Goal: Communication & Community: Participate in discussion

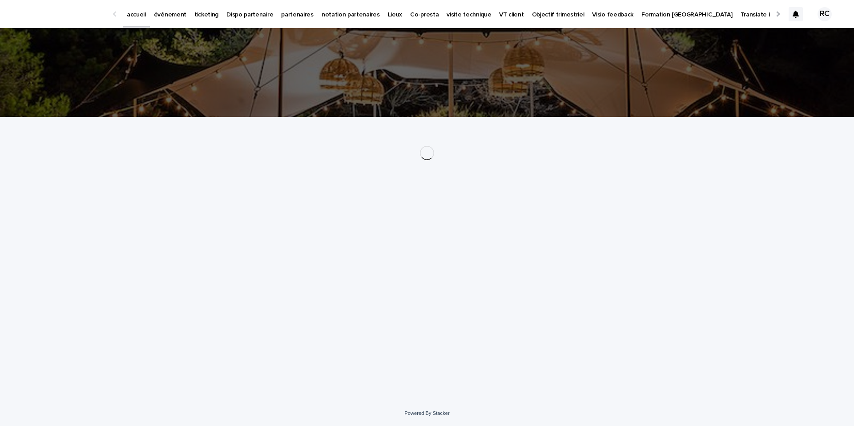
click at [170, 16] on p "événement" at bounding box center [170, 9] width 32 height 19
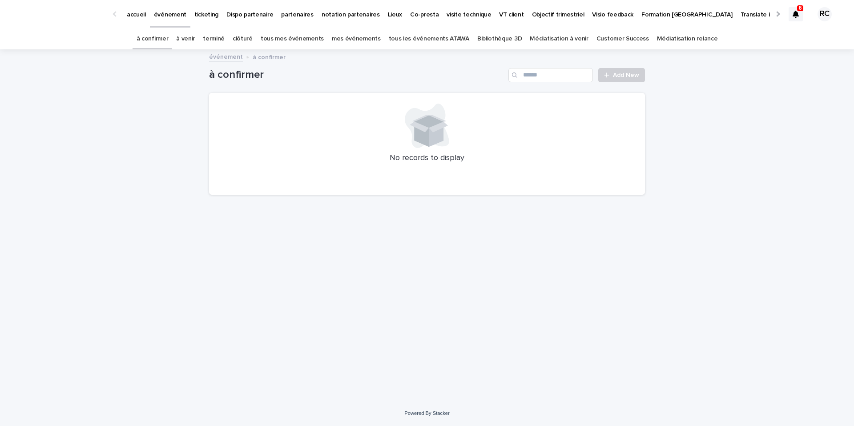
click at [437, 40] on link "tous les événements ATAWA" at bounding box center [429, 38] width 80 height 21
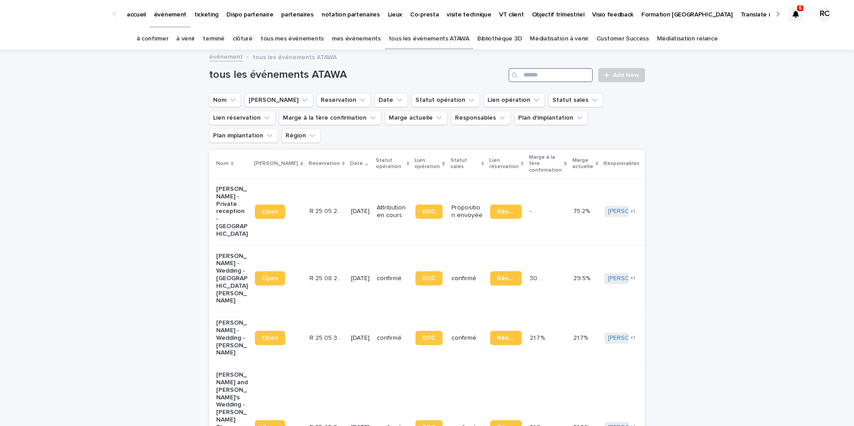
click at [542, 76] on input "Search" at bounding box center [550, 75] width 84 height 14
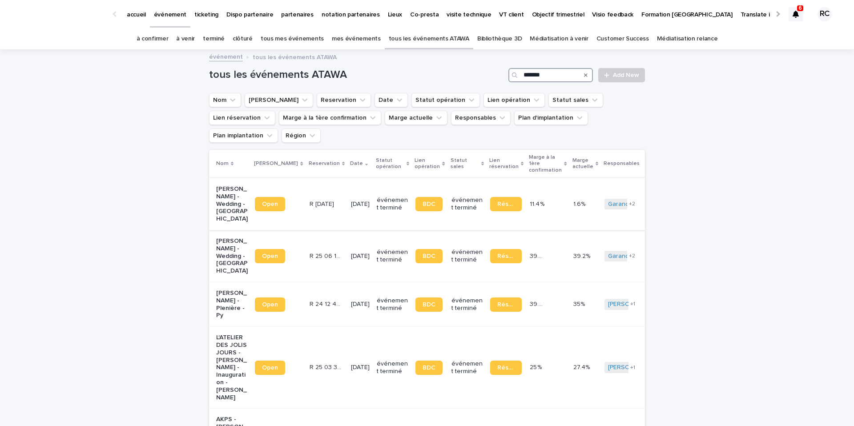
type input "*******"
click at [231, 185] on p "[PERSON_NAME] - Wedding - [GEOGRAPHIC_DATA]" at bounding box center [232, 203] width 32 height 37
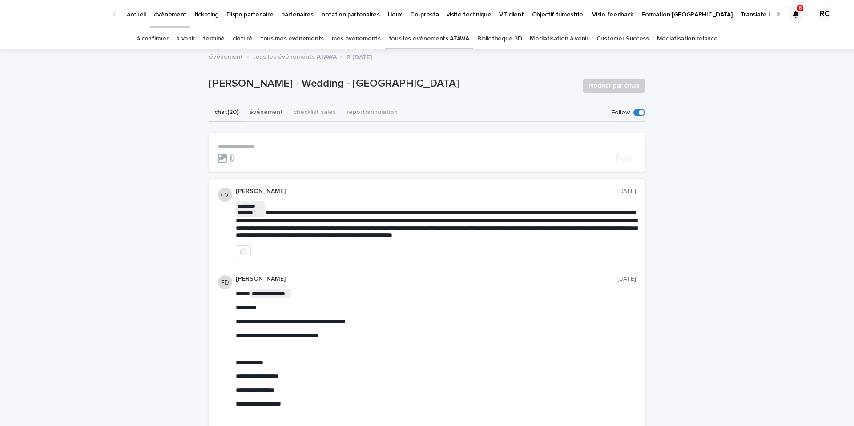
click at [267, 116] on button "événement" at bounding box center [266, 113] width 44 height 19
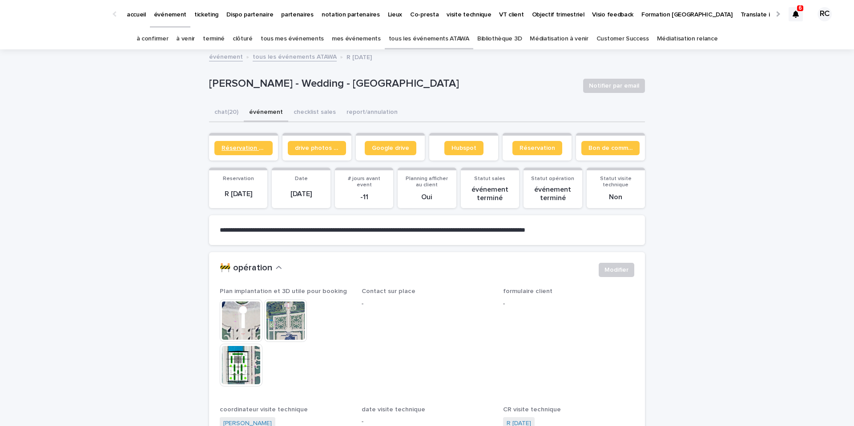
click at [242, 144] on link "Réservation client" at bounding box center [243, 148] width 58 height 14
click at [325, 112] on button "checklist sales" at bounding box center [314, 113] width 53 height 19
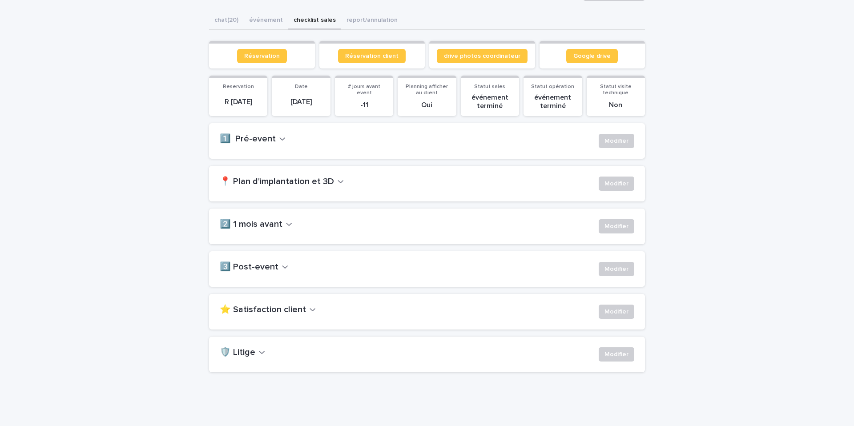
scroll to position [100, 0]
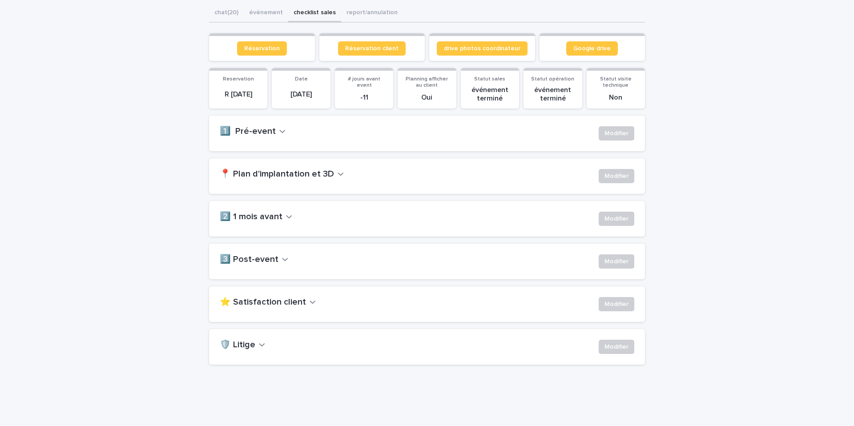
click at [267, 264] on h2 "3️⃣ Post-event" at bounding box center [249, 259] width 59 height 11
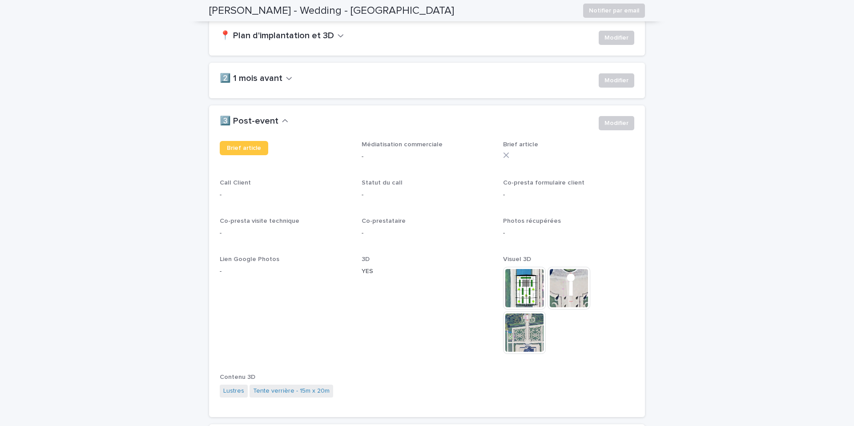
click at [278, 75] on h2 "2️⃣ 1 mois avant" at bounding box center [251, 78] width 63 height 11
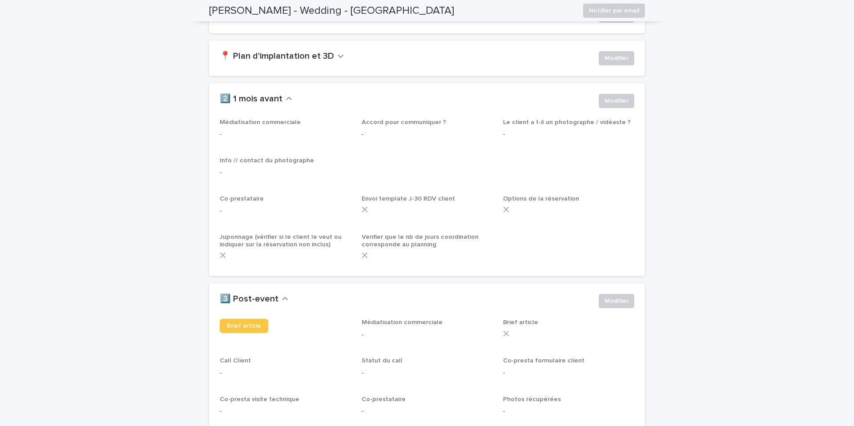
scroll to position [202, 0]
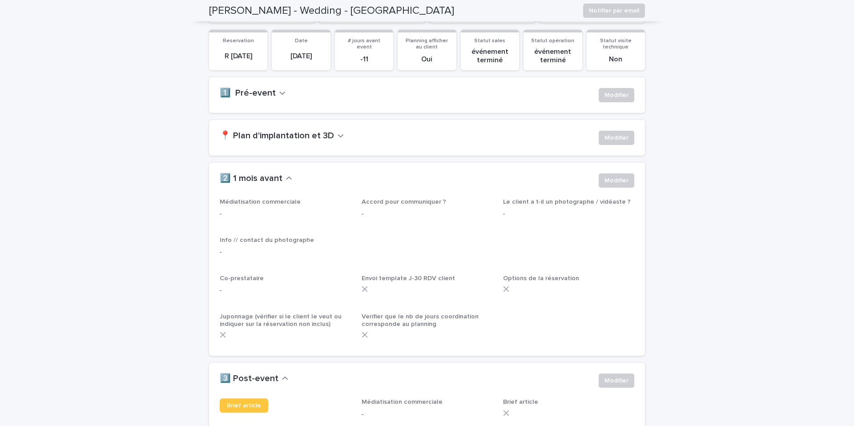
click at [257, 137] on h2 "📍 Plan d'implantation et 3D" at bounding box center [277, 136] width 114 height 11
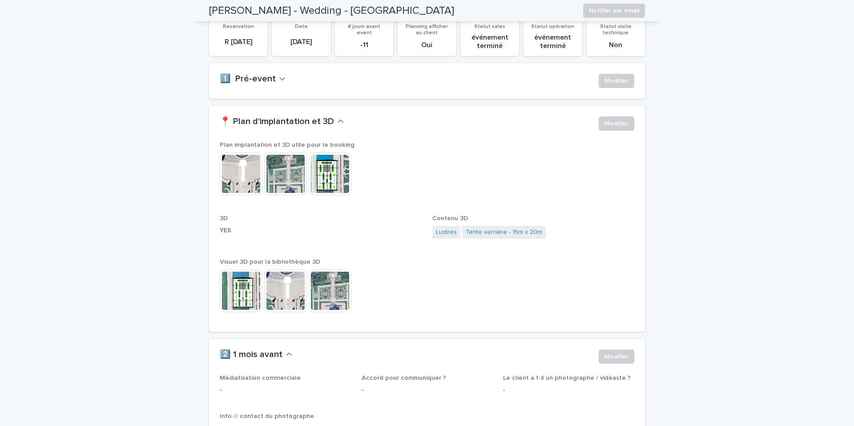
scroll to position [153, 0]
click at [248, 63] on div "1️⃣ Pré-event Modifier" at bounding box center [427, 81] width 436 height 36
click at [248, 80] on h2 "1️⃣ Pré-event" at bounding box center [248, 78] width 56 height 11
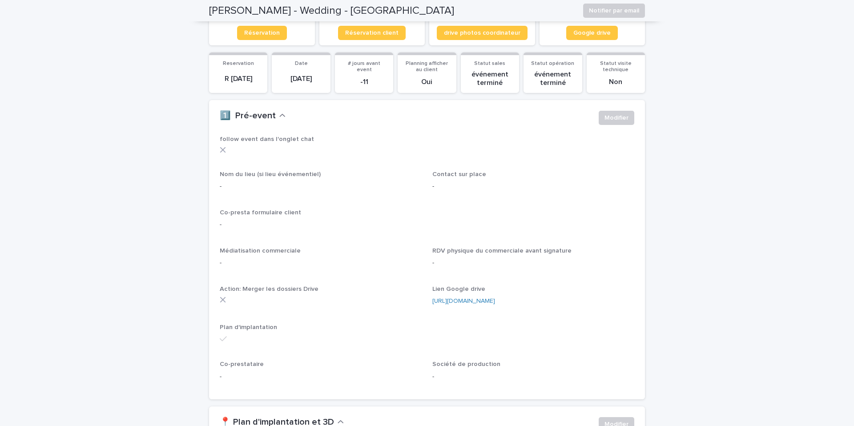
scroll to position [0, 0]
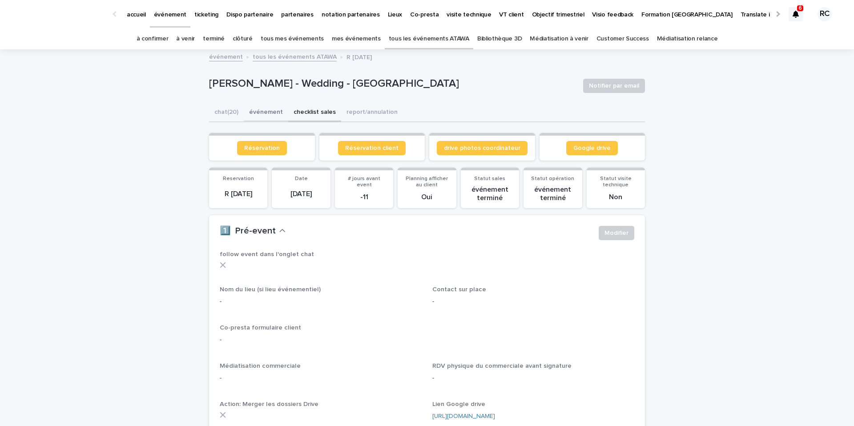
click at [265, 112] on button "événement" at bounding box center [266, 113] width 44 height 19
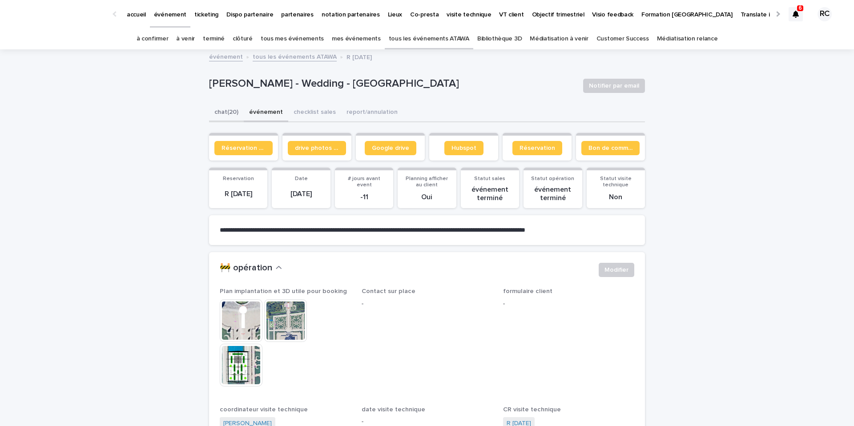
click at [230, 111] on button "chat (20)" at bounding box center [226, 113] width 35 height 19
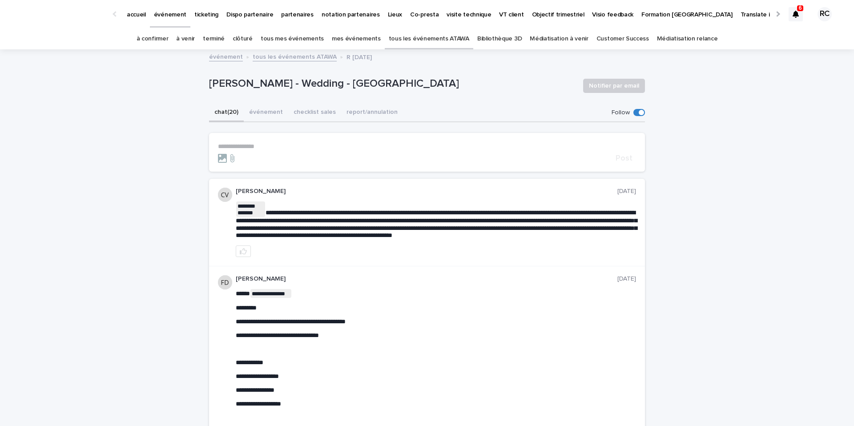
click at [281, 94] on div "[PERSON_NAME] - Wedding - [GEOGRAPHIC_DATA] Notifier par email" at bounding box center [427, 86] width 436 height 36
click at [279, 84] on p "[PERSON_NAME] - Wedding - [GEOGRAPHIC_DATA]" at bounding box center [392, 83] width 367 height 13
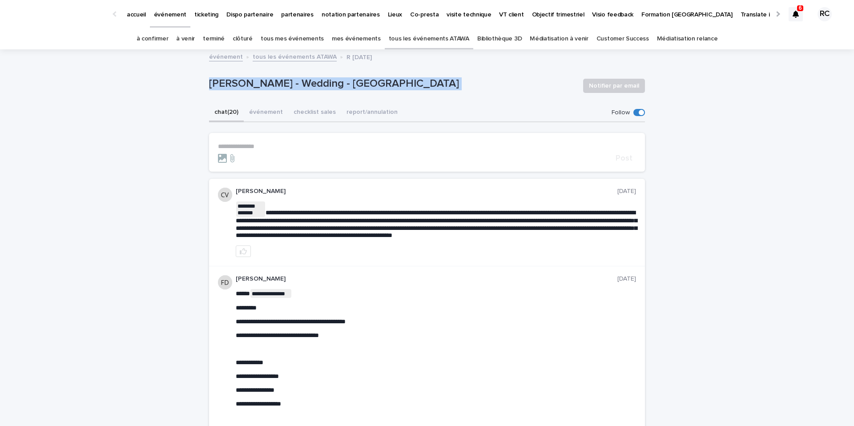
click at [279, 84] on p "[PERSON_NAME] - Wedding - [GEOGRAPHIC_DATA]" at bounding box center [392, 83] width 367 height 13
copy div "[PERSON_NAME] - Wedding - [GEOGRAPHIC_DATA] Notifier par email Sorry, there was…"
click at [257, 115] on button "événement" at bounding box center [266, 113] width 44 height 19
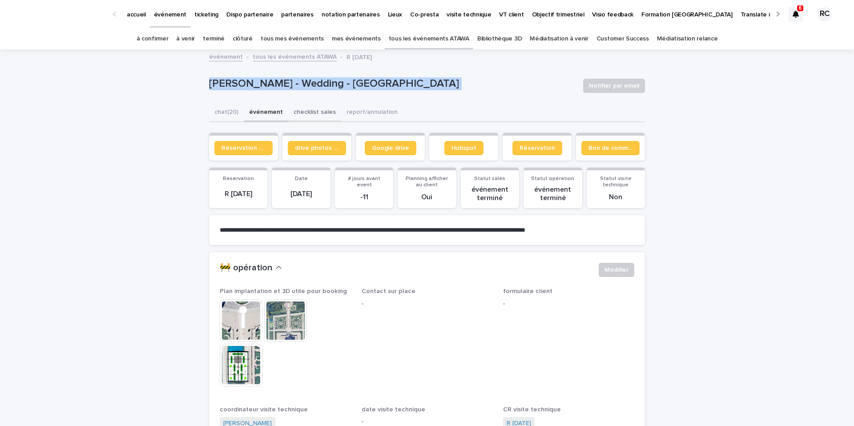
click at [301, 110] on button "checklist sales" at bounding box center [314, 113] width 53 height 19
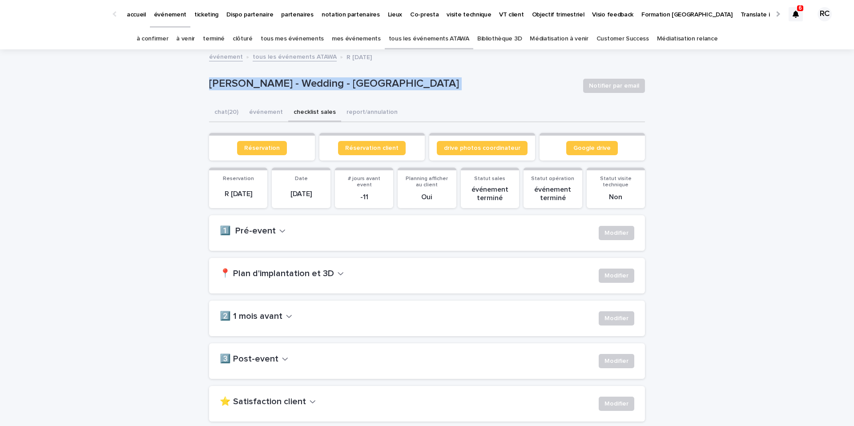
click at [292, 94] on div "[PERSON_NAME] - Wedding - [GEOGRAPHIC_DATA] Notifier par email" at bounding box center [427, 86] width 436 height 36
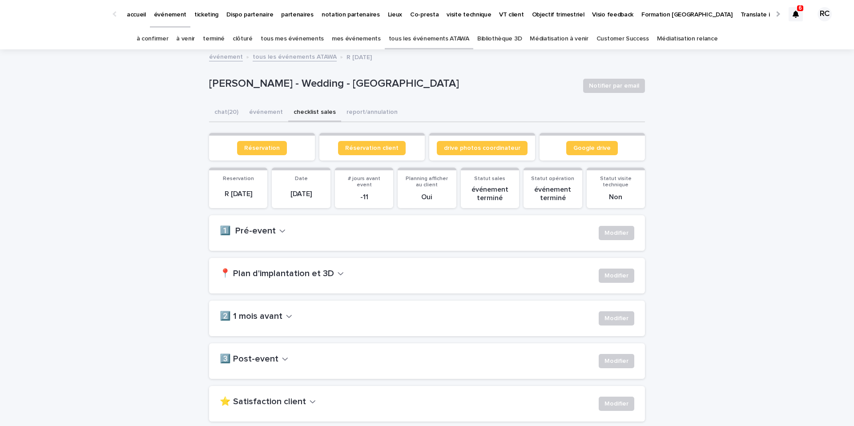
click at [264, 278] on h2 "📍 Plan d'implantation et 3D" at bounding box center [277, 274] width 114 height 11
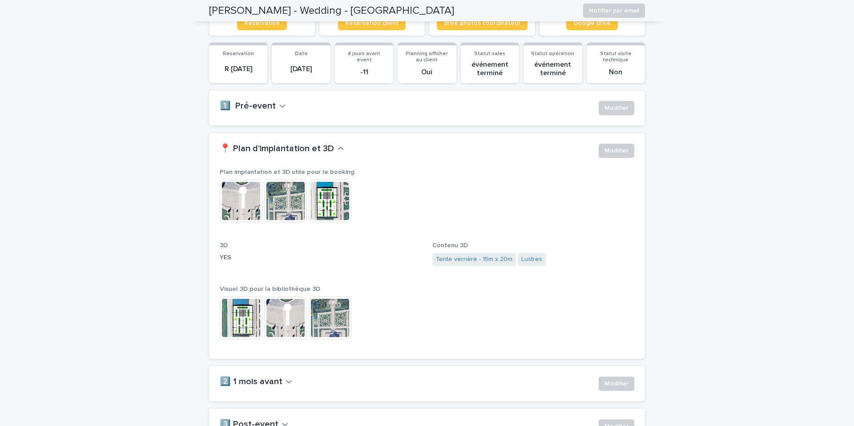
scroll to position [92, 0]
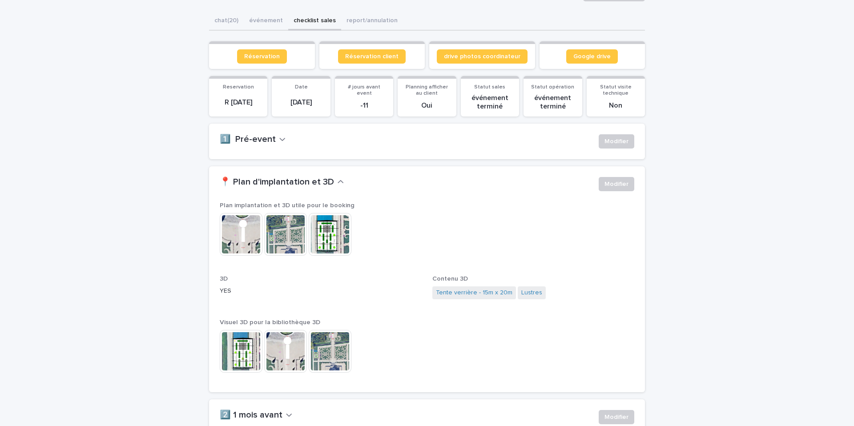
click at [256, 140] on h2 "1️⃣ Pré-event" at bounding box center [248, 139] width 56 height 11
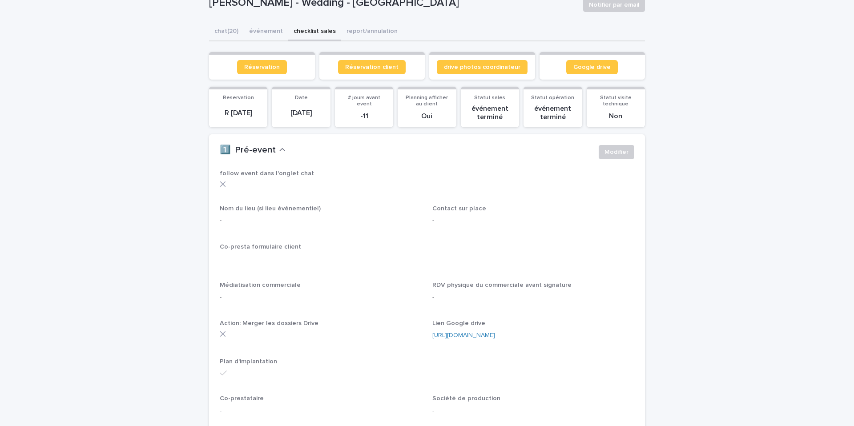
scroll to position [82, 0]
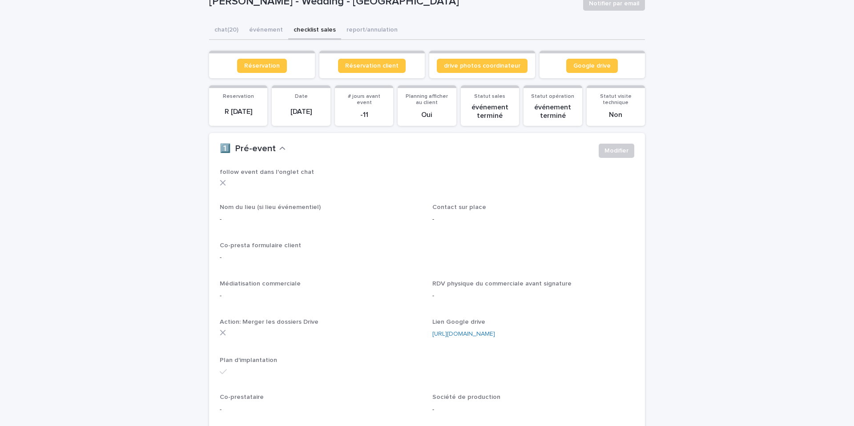
click at [222, 290] on div "-" at bounding box center [321, 294] width 202 height 11
drag, startPoint x: 219, startPoint y: 293, endPoint x: 225, endPoint y: 294, distance: 6.9
click at [225, 294] on div "follow event dans l'onglet chat Nom du lieu (si lieu événementiel) - Contact su…" at bounding box center [427, 301] width 436 height 264
click at [213, 296] on div "follow event dans l'onglet chat Nom du lieu (si lieu événementiel) - Contact su…" at bounding box center [427, 301] width 436 height 264
drag, startPoint x: 214, startPoint y: 296, endPoint x: 233, endPoint y: 291, distance: 19.2
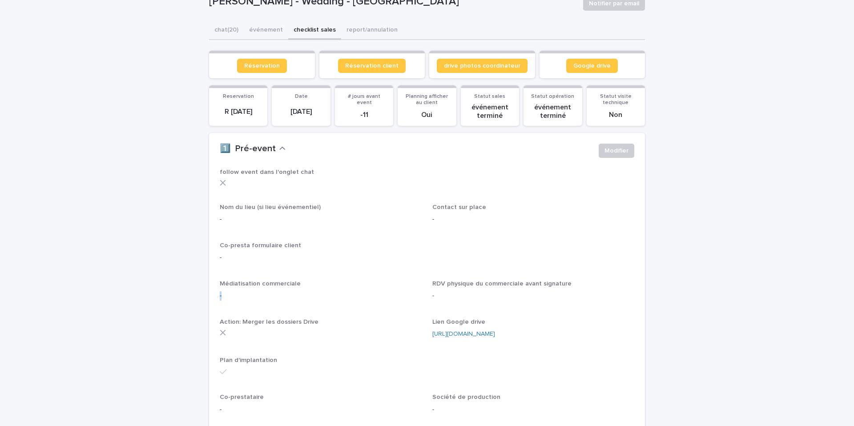
click at [233, 291] on div "follow event dans l'onglet chat Nom du lieu (si lieu événementiel) - Contact su…" at bounding box center [427, 301] width 436 height 264
click at [251, 296] on p "-" at bounding box center [321, 295] width 202 height 9
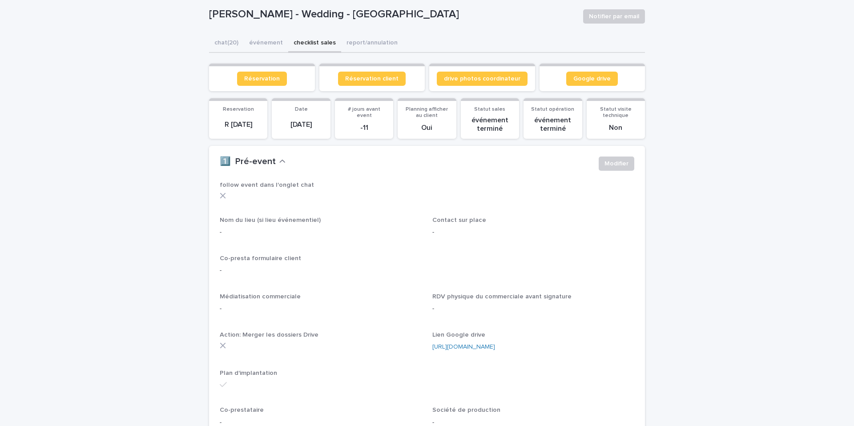
scroll to position [69, 0]
click at [263, 44] on button "événement" at bounding box center [266, 44] width 44 height 19
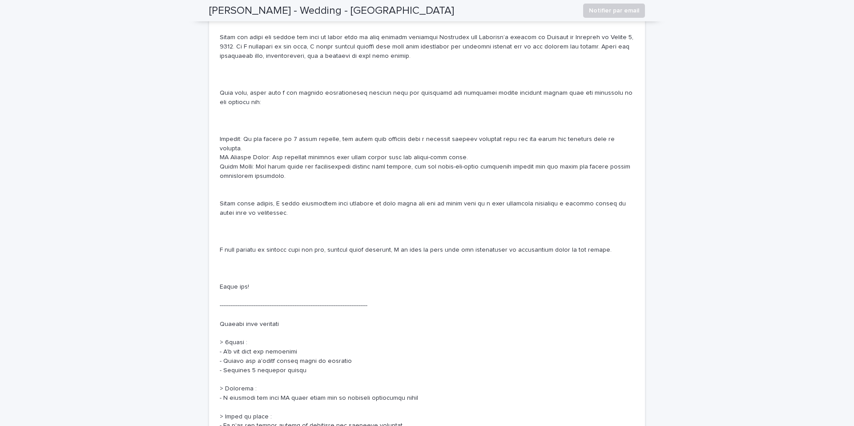
scroll to position [2339, 0]
click at [233, 153] on p at bounding box center [427, 211] width 414 height 434
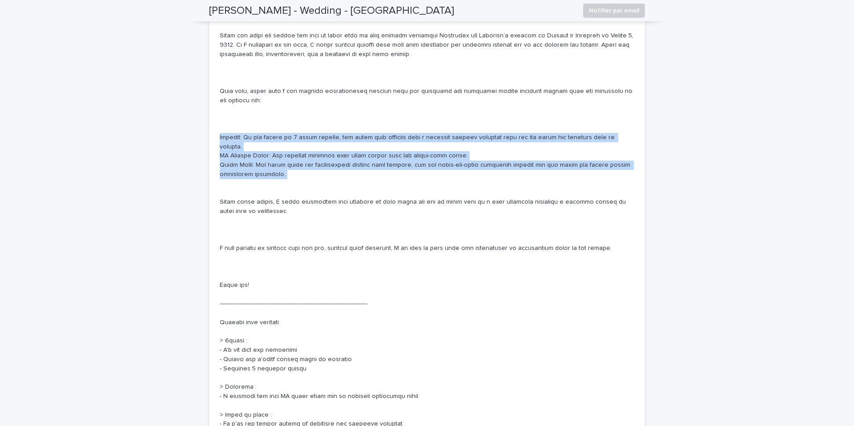
drag, startPoint x: 213, startPoint y: 155, endPoint x: 280, endPoint y: 188, distance: 74.8
click at [280, 188] on div "Litige client en cours Raison du litige Solution du litige - Litige pièce joint…" at bounding box center [427, 233] width 436 height 578
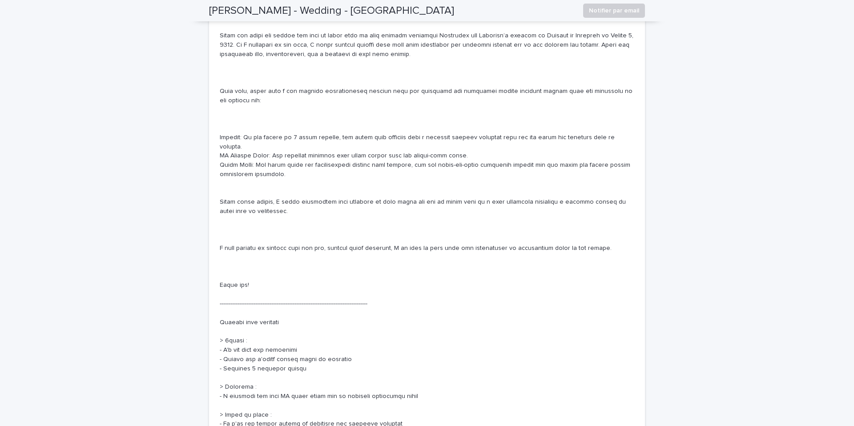
click at [229, 156] on p at bounding box center [427, 211] width 414 height 434
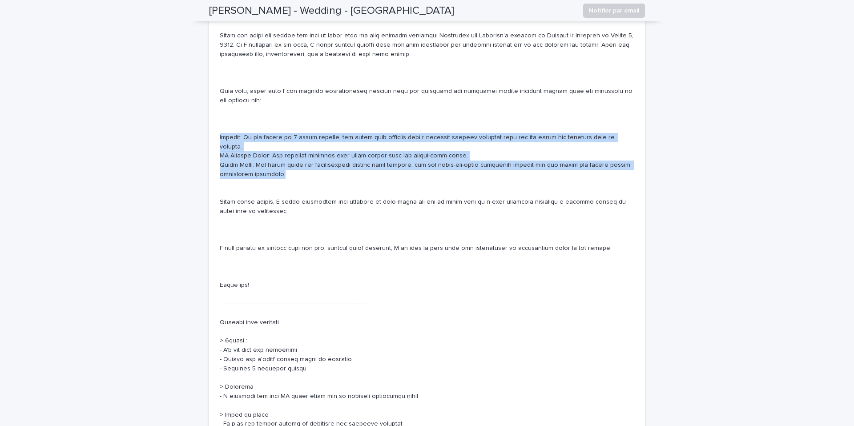
drag, startPoint x: 221, startPoint y: 153, endPoint x: 281, endPoint y: 186, distance: 69.3
click at [281, 186] on p at bounding box center [427, 211] width 414 height 434
click at [244, 164] on p at bounding box center [427, 211] width 414 height 434
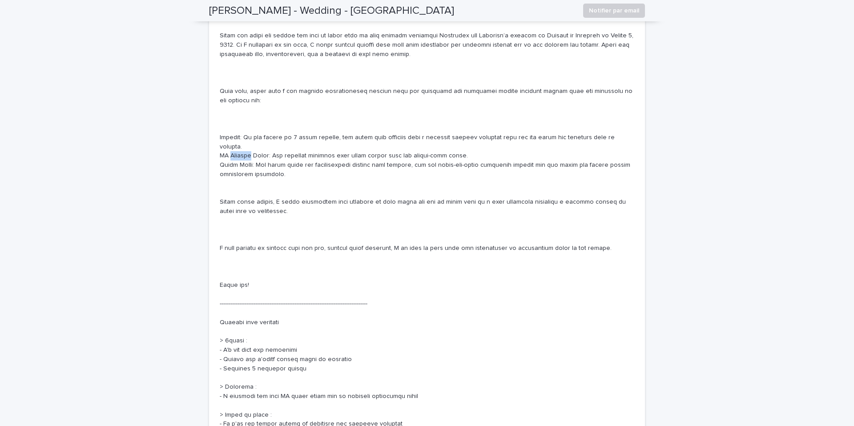
click at [244, 164] on p at bounding box center [427, 211] width 414 height 434
click at [229, 168] on p at bounding box center [427, 211] width 414 height 434
drag, startPoint x: 220, startPoint y: 166, endPoint x: 463, endPoint y: 161, distance: 243.3
click at [463, 161] on p at bounding box center [427, 211] width 414 height 434
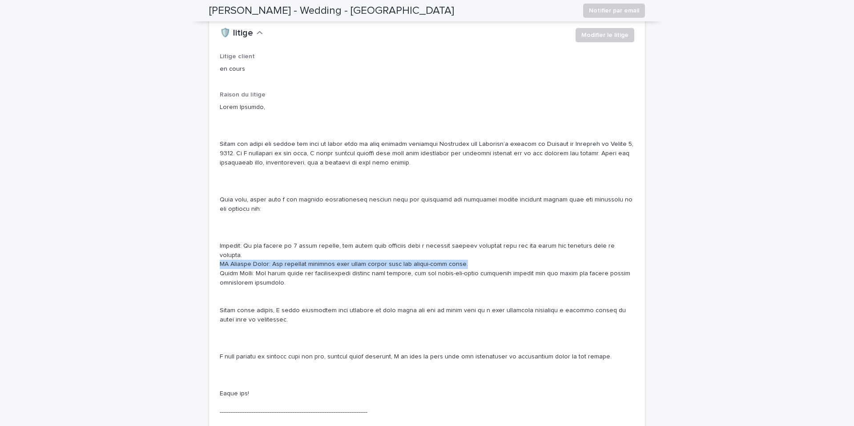
scroll to position [2263, 0]
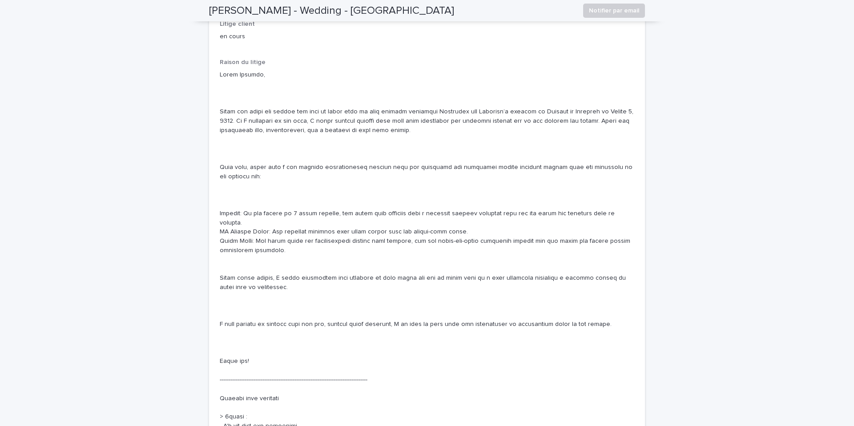
click at [312, 232] on p at bounding box center [427, 287] width 414 height 434
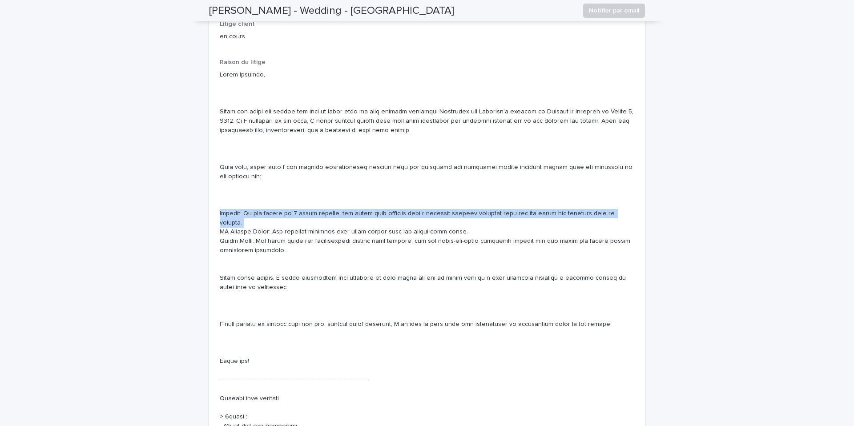
click at [312, 232] on p at bounding box center [427, 287] width 414 height 434
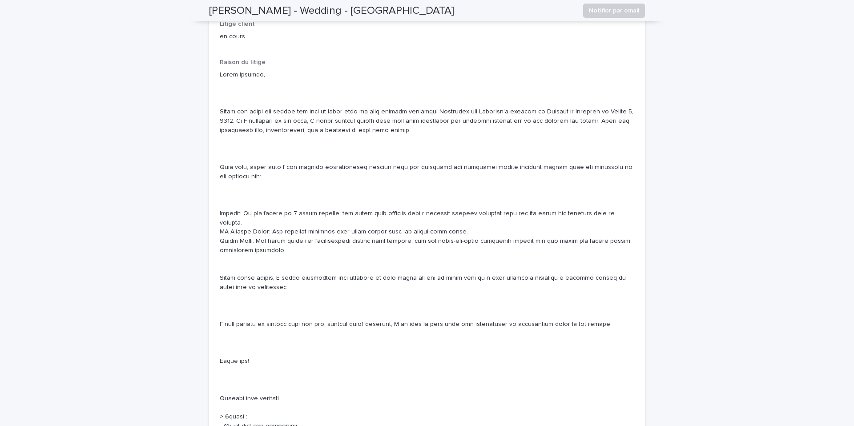
click at [318, 232] on p at bounding box center [427, 287] width 414 height 434
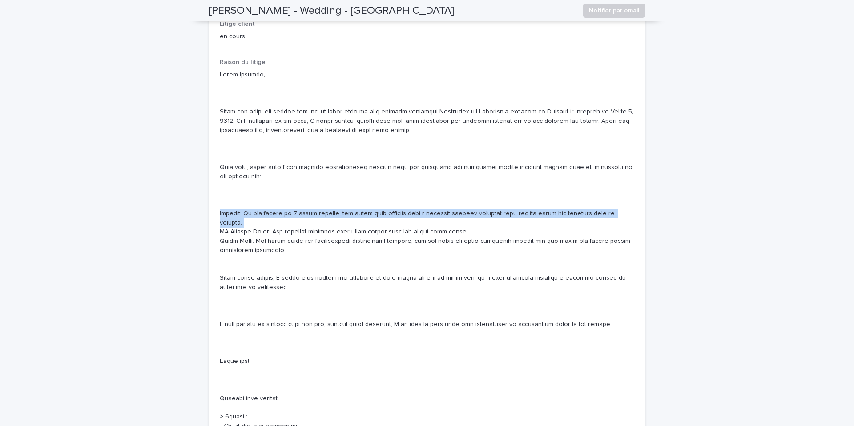
click at [318, 232] on p at bounding box center [427, 287] width 414 height 434
click at [291, 231] on p at bounding box center [427, 287] width 414 height 434
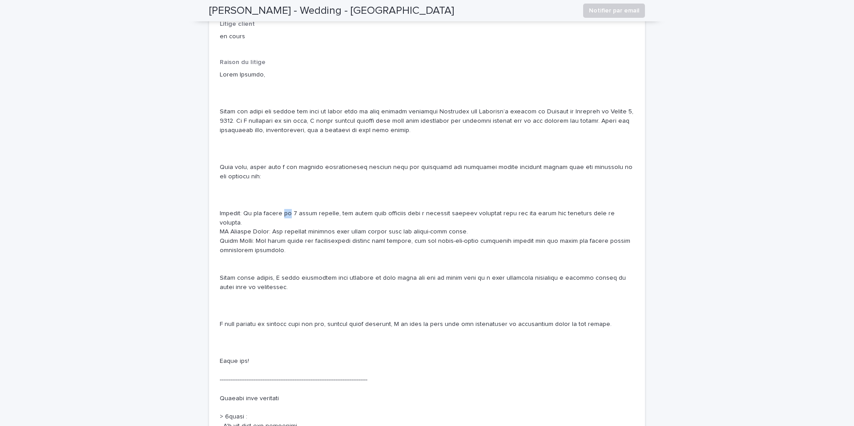
click at [291, 231] on p at bounding box center [427, 287] width 414 height 434
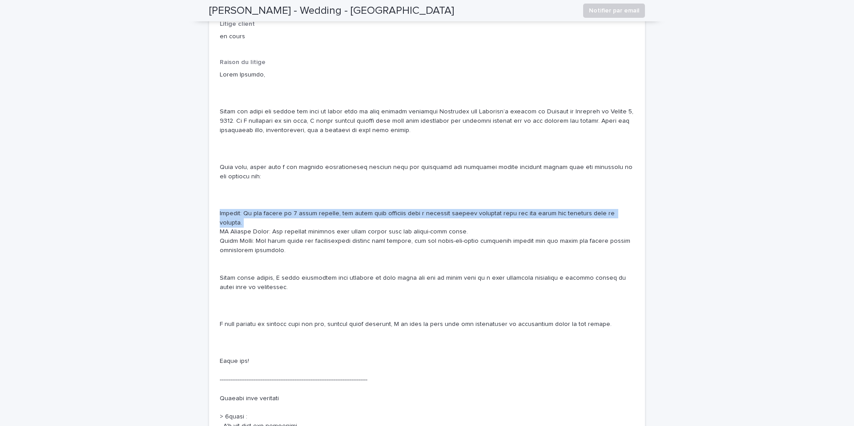
click at [291, 231] on p at bounding box center [427, 287] width 414 height 434
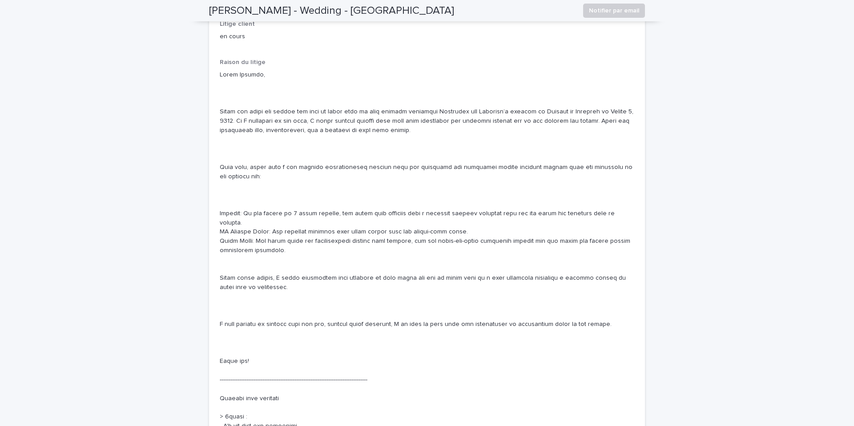
click at [291, 237] on p at bounding box center [427, 287] width 414 height 434
click at [219, 236] on div "Litige client en cours Raison du litige Solution du litige - Litige pièce joint…" at bounding box center [427, 309] width 436 height 578
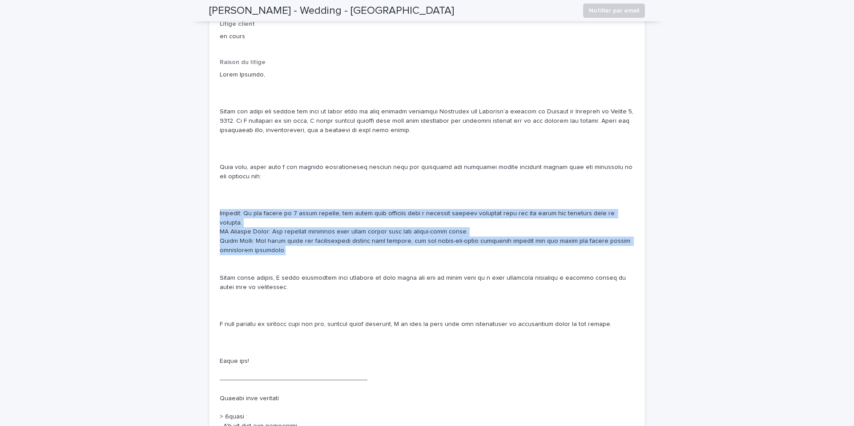
drag, startPoint x: 218, startPoint y: 231, endPoint x: 541, endPoint y: 257, distance: 323.4
click at [547, 258] on div "Litige client en cours Raison du litige Solution du litige - Litige pièce joint…" at bounding box center [427, 309] width 436 height 578
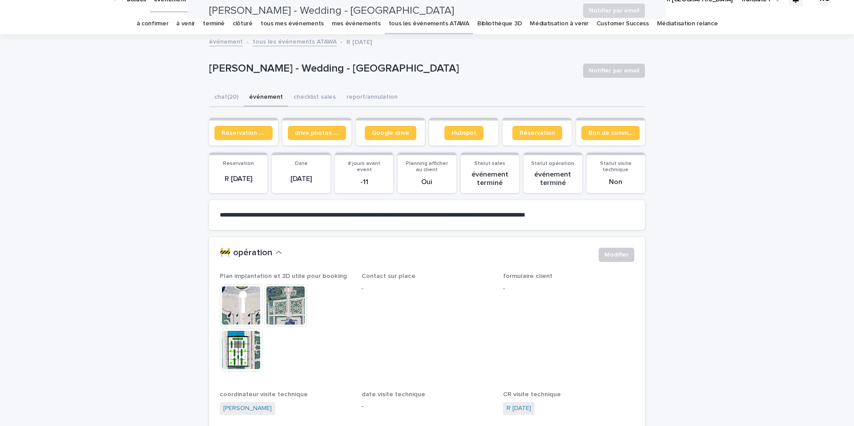
scroll to position [0, 0]
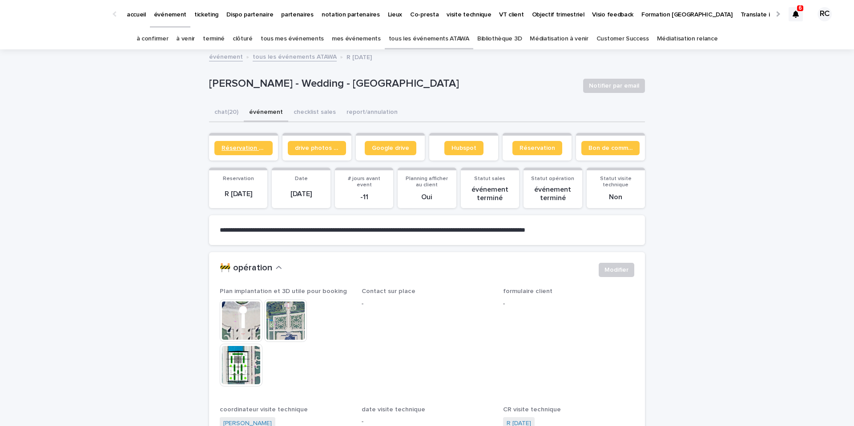
click at [253, 145] on span "Réservation client" at bounding box center [243, 148] width 44 height 6
click at [608, 146] on span "Bon de commande" at bounding box center [610, 148] width 44 height 6
click at [392, 151] on link "Google drive" at bounding box center [391, 148] width 52 height 14
click at [230, 110] on button "chat (20)" at bounding box center [226, 113] width 35 height 19
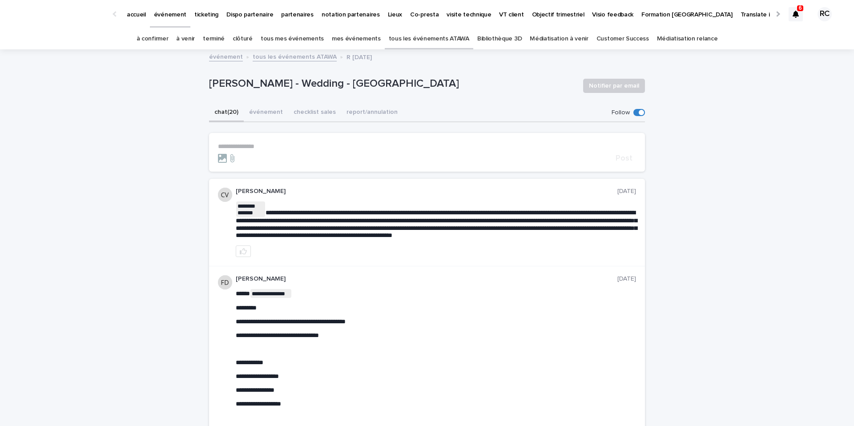
click at [251, 150] on form "**********" at bounding box center [427, 153] width 418 height 20
click at [242, 146] on p "**********" at bounding box center [427, 147] width 418 height 8
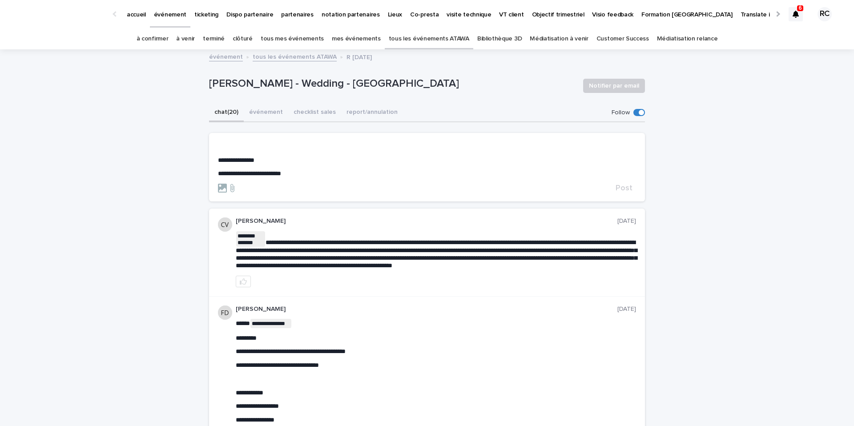
click at [222, 141] on section "**********" at bounding box center [427, 167] width 436 height 68
click at [222, 143] on p "﻿" at bounding box center [427, 147] width 418 height 8
click at [243, 161] on span "Garance Oboeuf" at bounding box center [245, 159] width 49 height 6
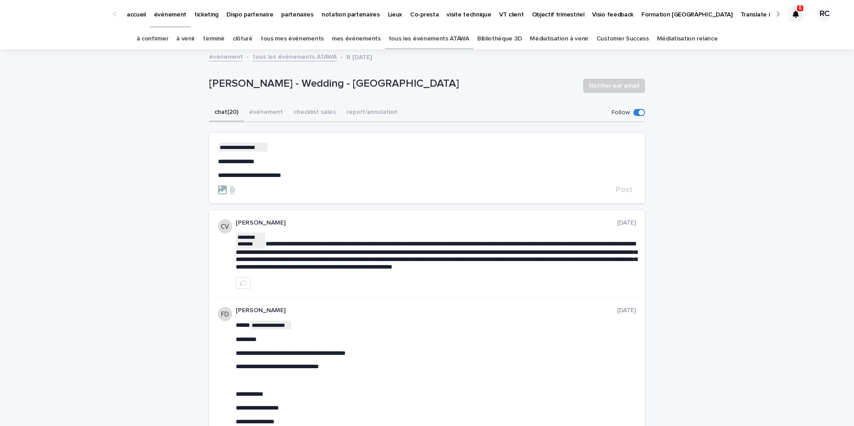
click at [290, 149] on p "**********" at bounding box center [427, 147] width 418 height 9
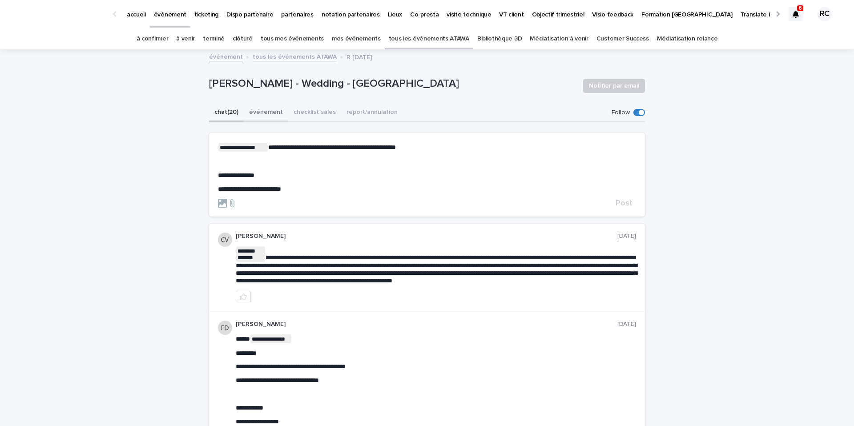
click at [260, 117] on button "événement" at bounding box center [266, 113] width 44 height 19
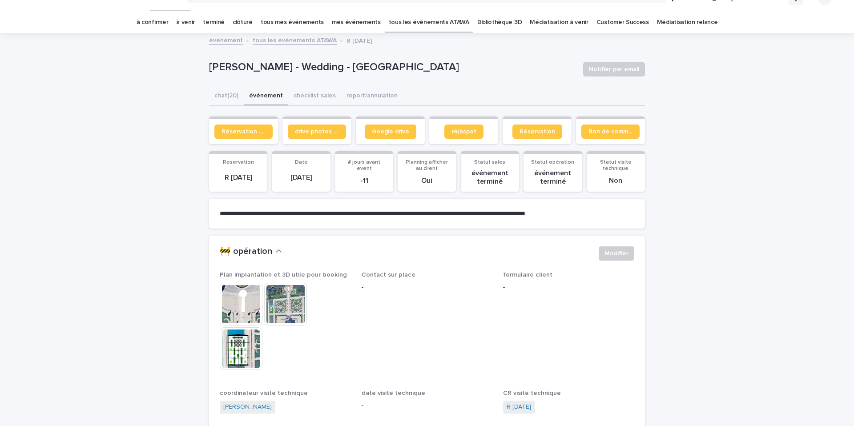
scroll to position [17, 0]
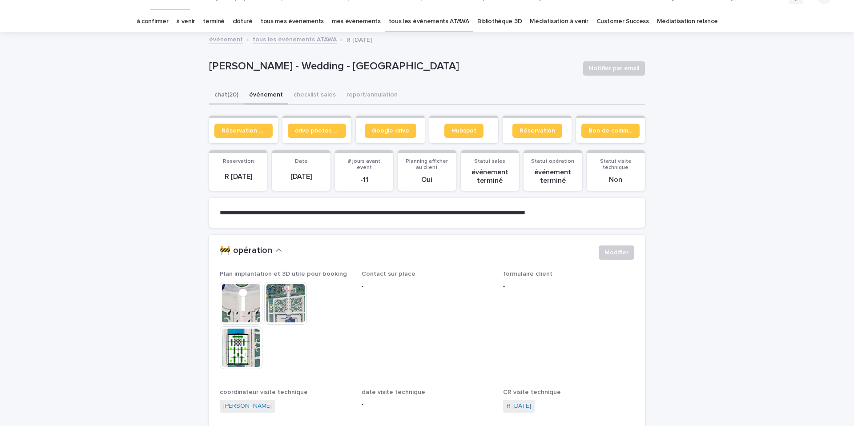
click at [224, 92] on button "chat (20)" at bounding box center [226, 95] width 35 height 19
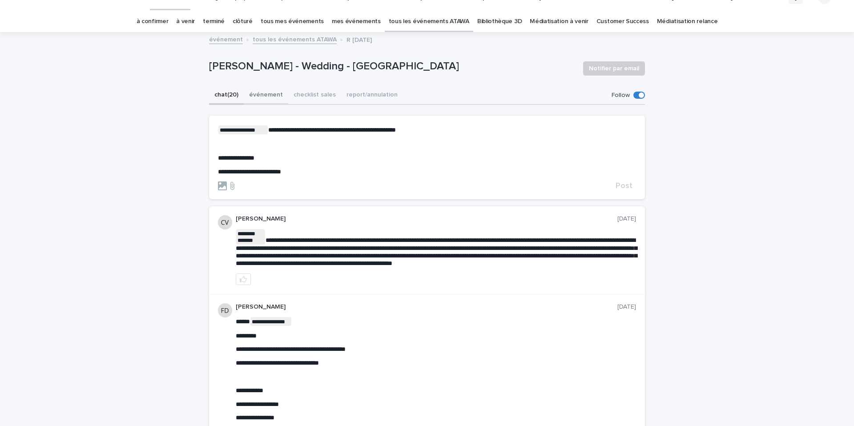
click at [271, 94] on button "événement" at bounding box center [266, 95] width 44 height 19
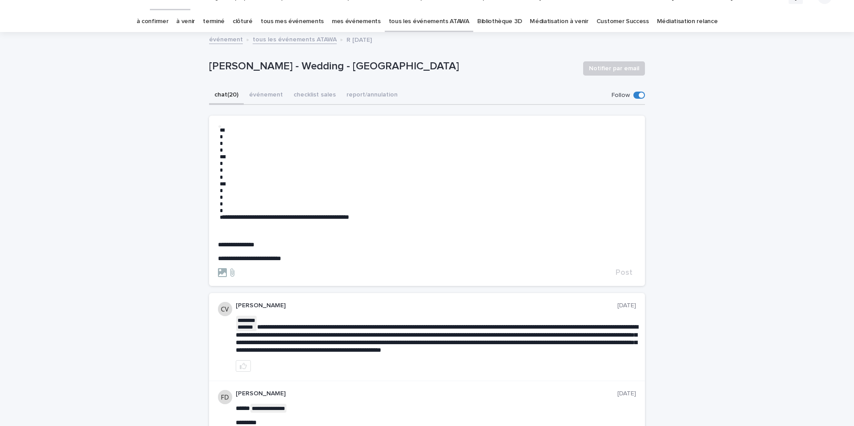
click at [238, 102] on button "chat (20)" at bounding box center [226, 95] width 35 height 19
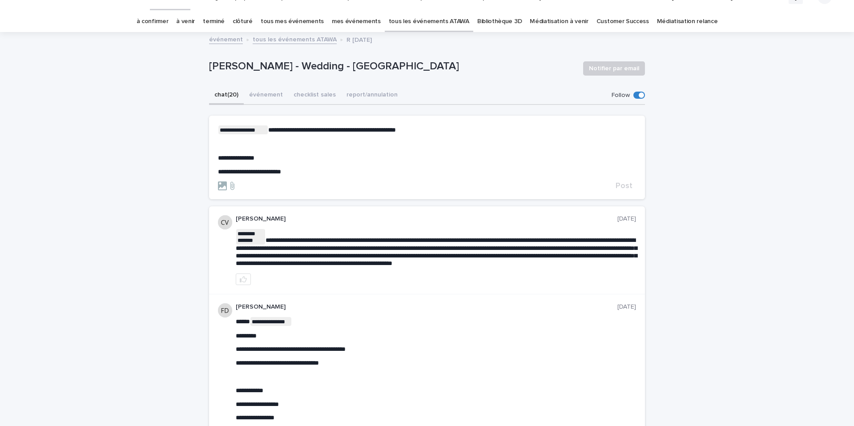
click at [228, 96] on button "chat (20)" at bounding box center [226, 95] width 35 height 19
click at [298, 169] on p "**********" at bounding box center [427, 172] width 418 height 8
click at [261, 150] on div "**********" at bounding box center [427, 150] width 418 height 50
click at [240, 143] on p "﻿" at bounding box center [427, 144] width 418 height 8
click at [218, 157] on span "**********" at bounding box center [236, 158] width 36 height 6
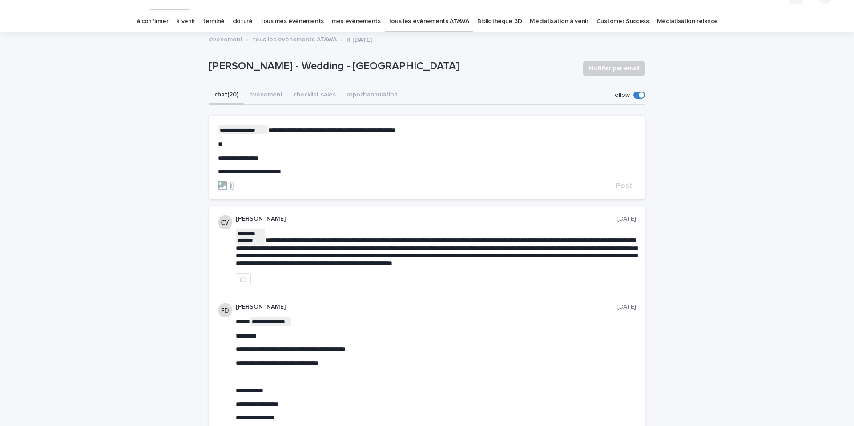
click at [218, 169] on span "**********" at bounding box center [249, 172] width 63 height 6
click at [258, 145] on p "*" at bounding box center [427, 144] width 418 height 8
click at [258, 101] on button "événement" at bounding box center [266, 95] width 44 height 19
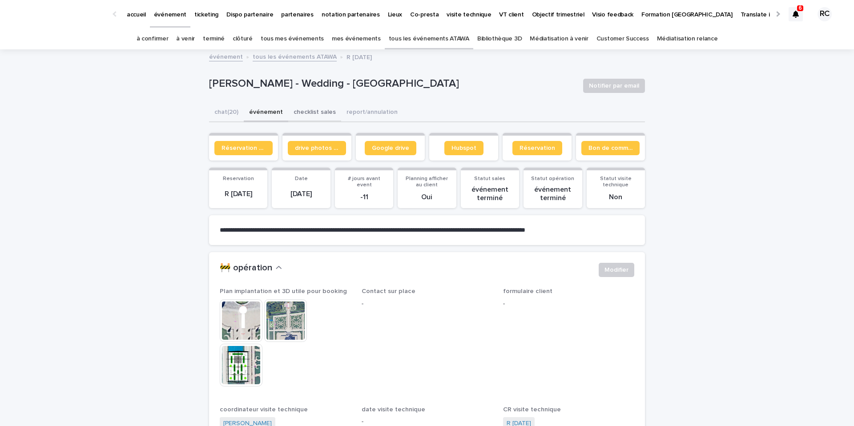
click at [306, 110] on button "checklist sales" at bounding box center [314, 113] width 53 height 19
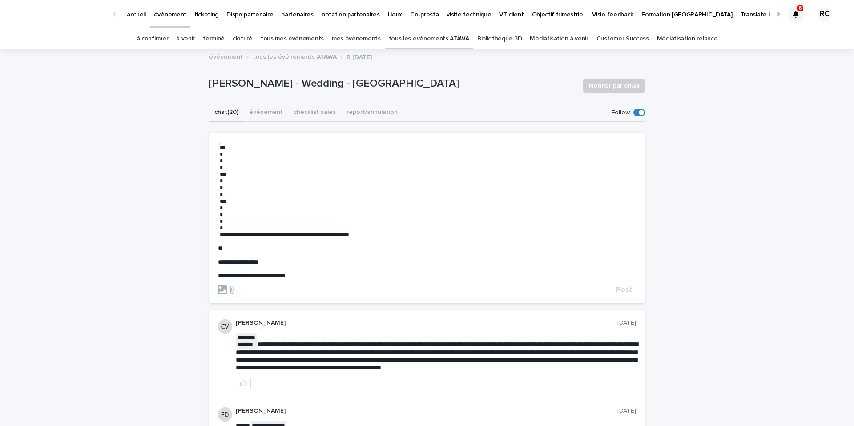
click at [242, 107] on button "chat (20)" at bounding box center [226, 113] width 35 height 19
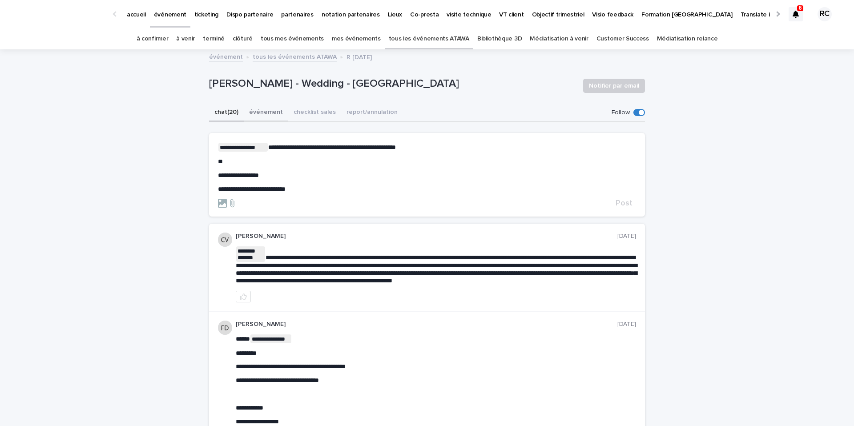
click at [257, 109] on button "événement" at bounding box center [266, 113] width 44 height 19
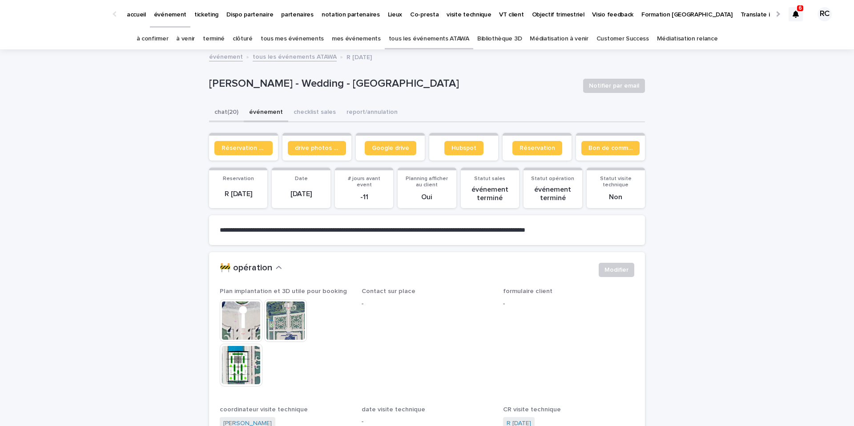
click at [218, 108] on button "chat (20)" at bounding box center [226, 113] width 35 height 19
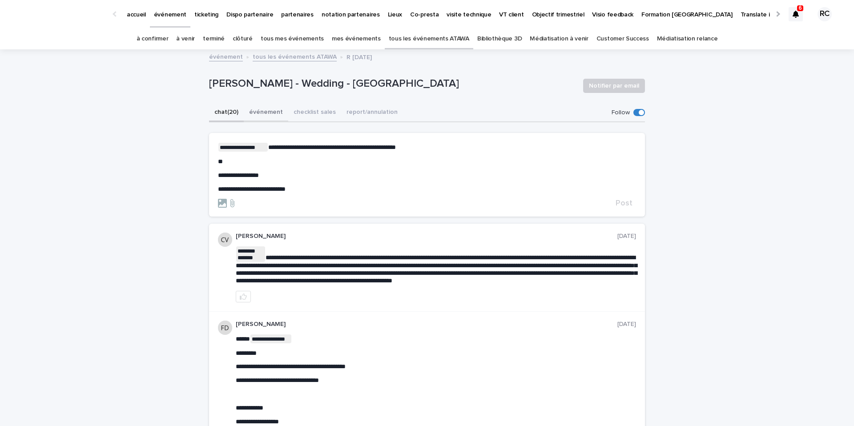
click at [270, 107] on button "événement" at bounding box center [266, 113] width 44 height 19
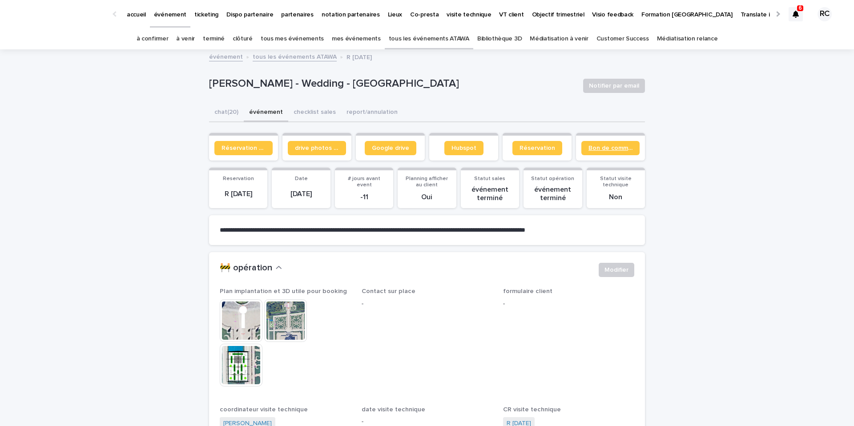
click at [603, 150] on span "Bon de commande" at bounding box center [610, 148] width 44 height 6
click at [230, 107] on button "chat (20)" at bounding box center [226, 113] width 35 height 19
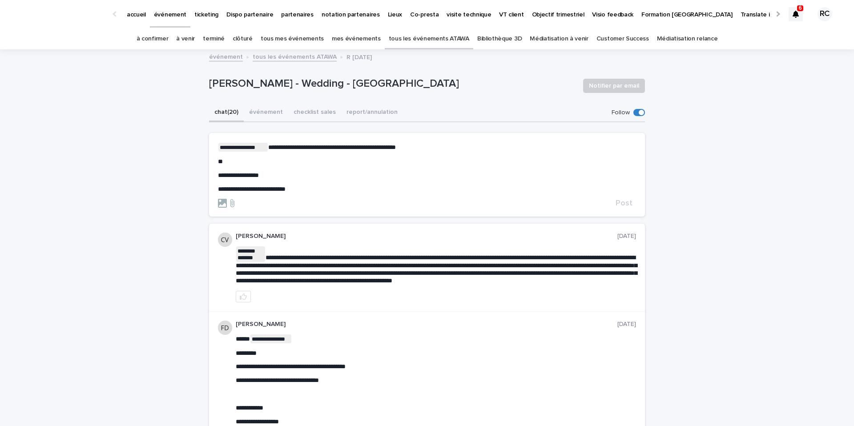
scroll to position [5, 0]
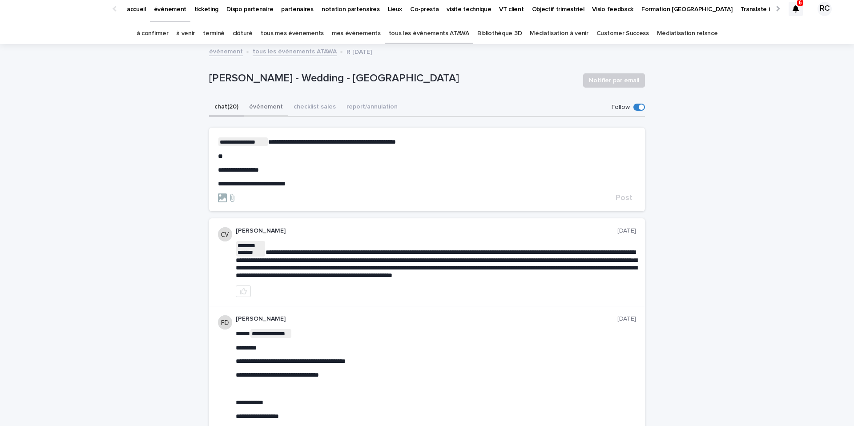
click at [263, 111] on button "événement" at bounding box center [266, 107] width 44 height 19
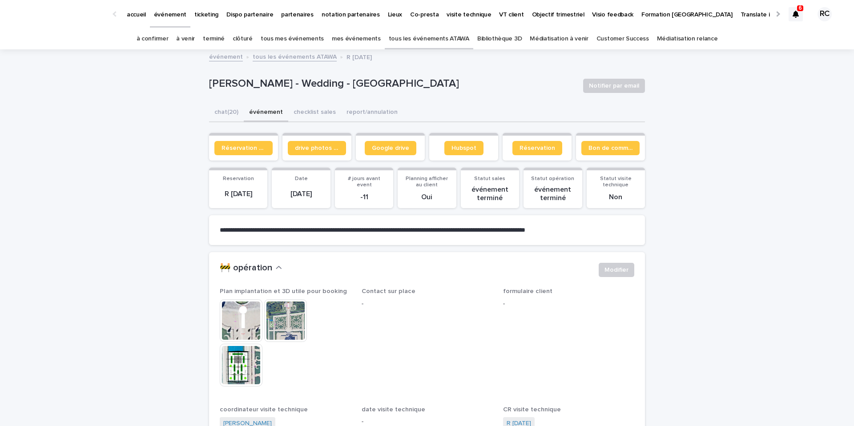
click at [230, 115] on button "chat (20)" at bounding box center [226, 113] width 35 height 19
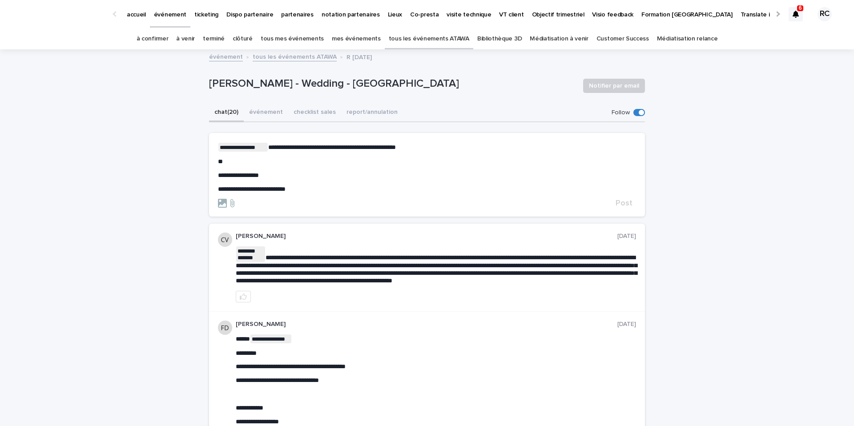
click at [271, 169] on div "**********" at bounding box center [427, 168] width 418 height 50
click at [246, 160] on p "*" at bounding box center [427, 162] width 418 height 8
click at [438, 147] on p "**********" at bounding box center [427, 147] width 418 height 9
click at [316, 162] on p "*" at bounding box center [427, 162] width 418 height 8
click at [268, 113] on button "événement" at bounding box center [266, 113] width 44 height 19
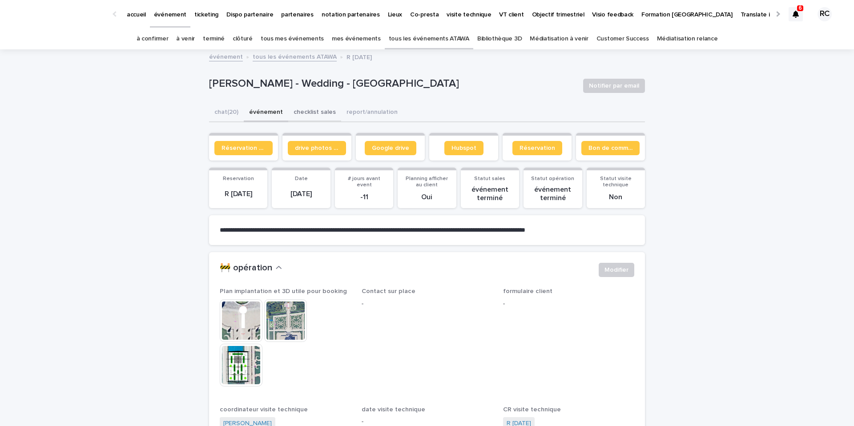
click at [305, 113] on button "checklist sales" at bounding box center [314, 113] width 53 height 19
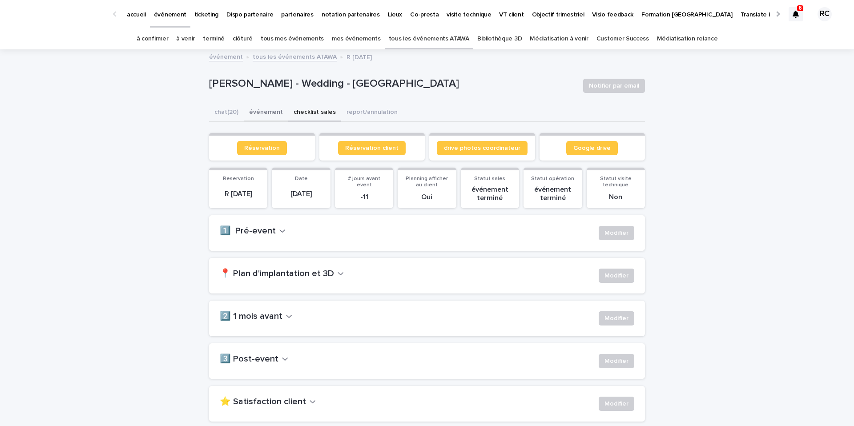
click at [264, 112] on button "événement" at bounding box center [266, 113] width 44 height 19
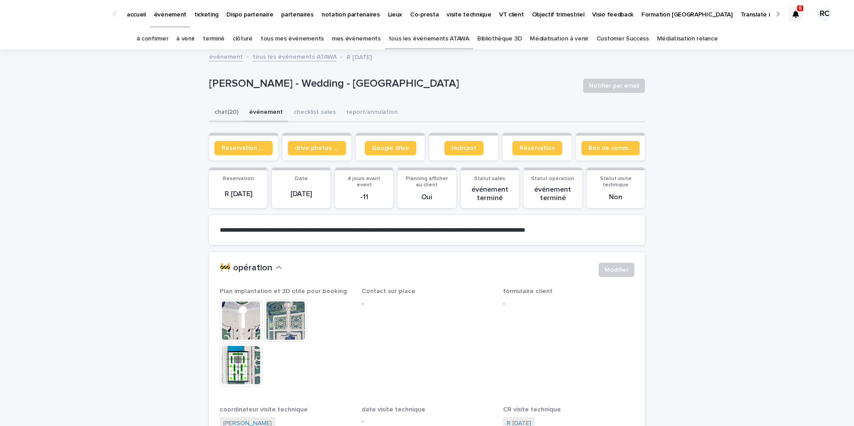
click at [224, 116] on button "chat (20)" at bounding box center [226, 113] width 35 height 19
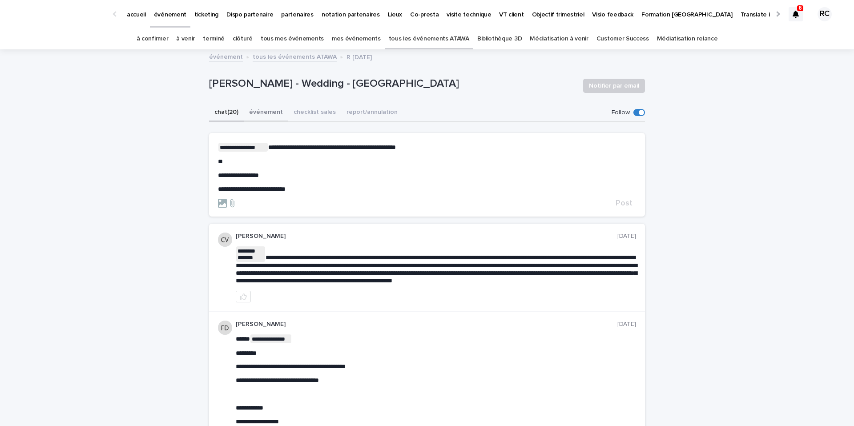
click at [262, 111] on button "événement" at bounding box center [266, 113] width 44 height 19
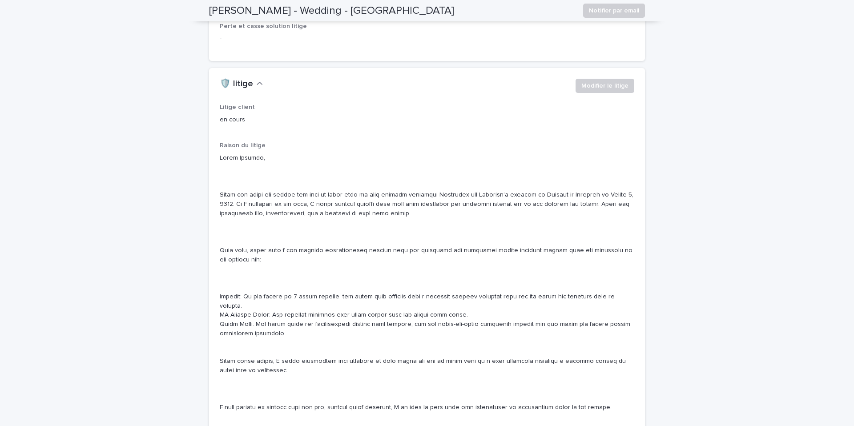
scroll to position [2181, 0]
drag, startPoint x: 305, startPoint y: 314, endPoint x: 344, endPoint y: 314, distance: 39.6
click at [344, 314] on p at bounding box center [427, 369] width 414 height 434
copy p "glass windows"
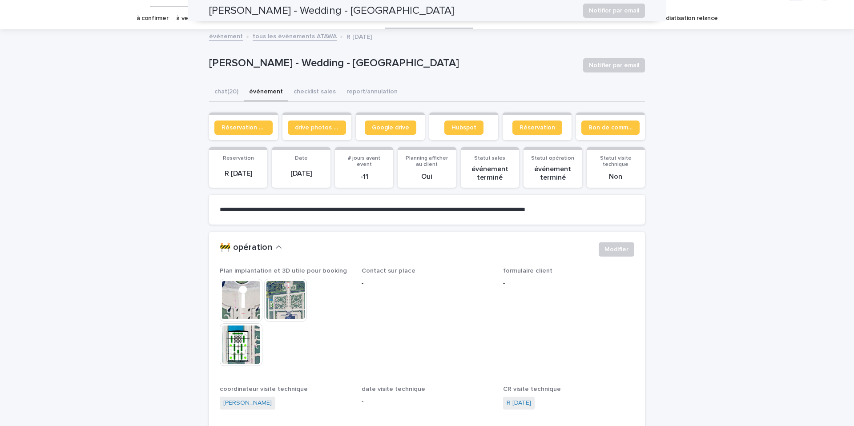
scroll to position [0, 0]
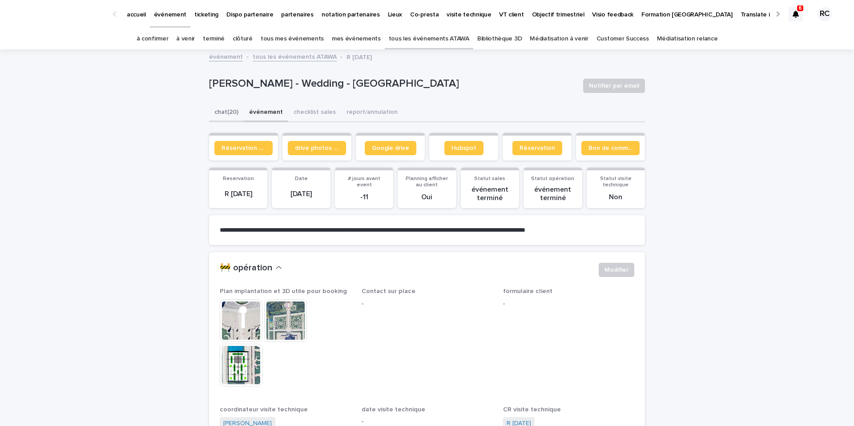
click at [218, 116] on button "chat (20)" at bounding box center [226, 113] width 35 height 19
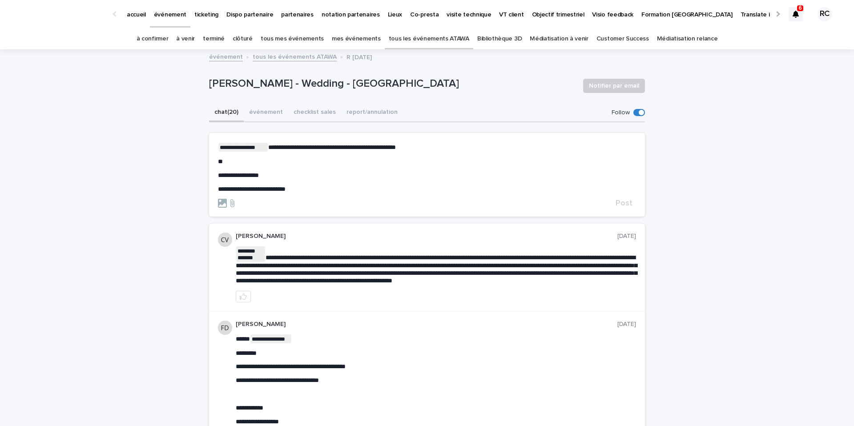
click at [246, 166] on div "**********" at bounding box center [427, 168] width 418 height 50
click at [231, 164] on p "*" at bounding box center [427, 162] width 418 height 8
click at [223, 161] on span "**********" at bounding box center [235, 161] width 34 height 6
click at [286, 164] on p "**********" at bounding box center [427, 162] width 418 height 8
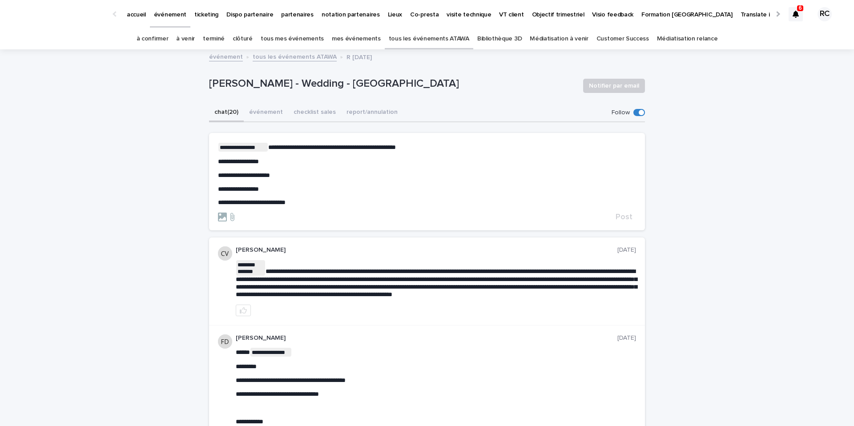
click at [216, 173] on section "**********" at bounding box center [427, 181] width 436 height 97
click at [218, 173] on span "**********" at bounding box center [244, 175] width 52 height 6
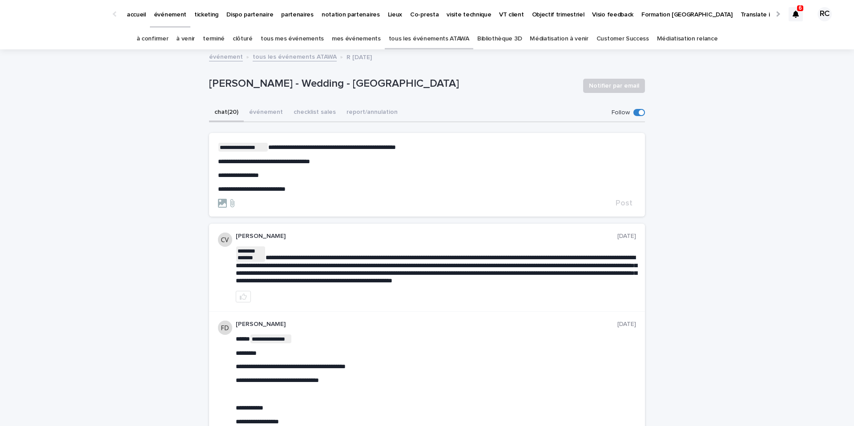
click at [396, 149] on span "**********" at bounding box center [332, 147] width 128 height 6
click at [512, 155] on div "**********" at bounding box center [427, 168] width 418 height 50
click at [361, 190] on p "**********" at bounding box center [427, 189] width 418 height 8
click at [629, 202] on span "Post" at bounding box center [623, 203] width 17 height 8
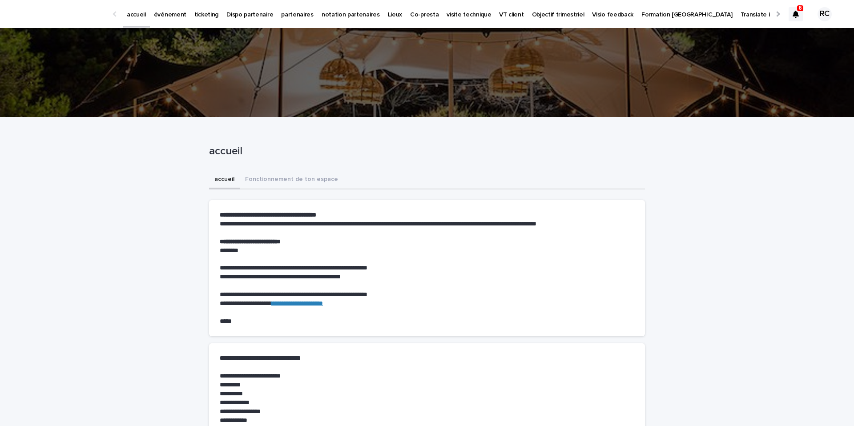
click at [172, 15] on p "événement" at bounding box center [170, 9] width 32 height 19
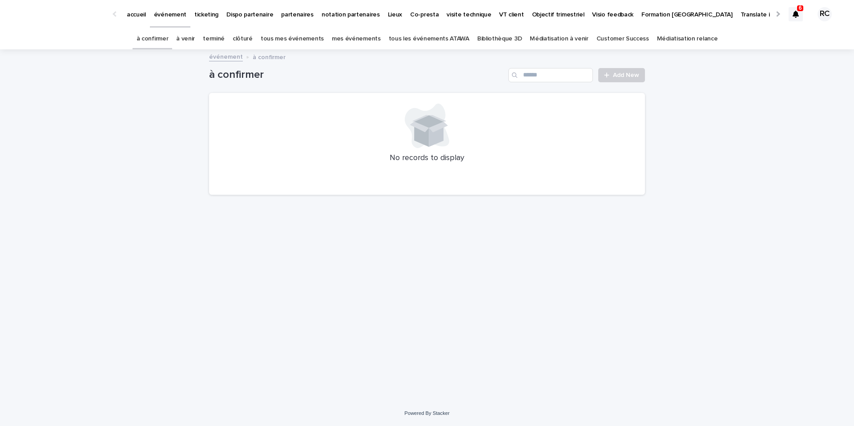
click at [304, 37] on link "tous mes événements" at bounding box center [292, 38] width 63 height 21
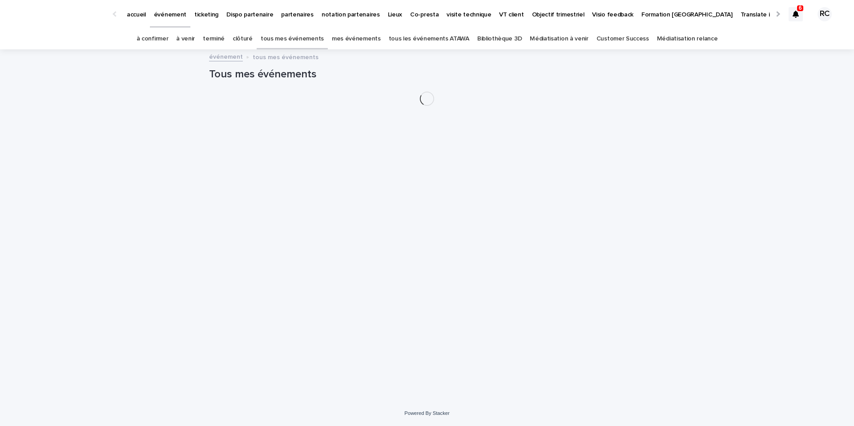
click at [442, 37] on link "tous les événements ATAWA" at bounding box center [429, 38] width 80 height 21
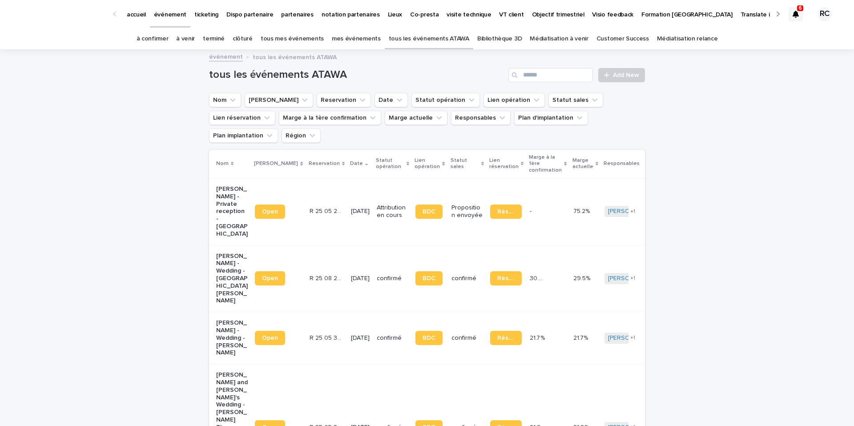
click at [222, 185] on p "[PERSON_NAME] - Private reception - [GEOGRAPHIC_DATA]" at bounding box center [232, 211] width 32 height 52
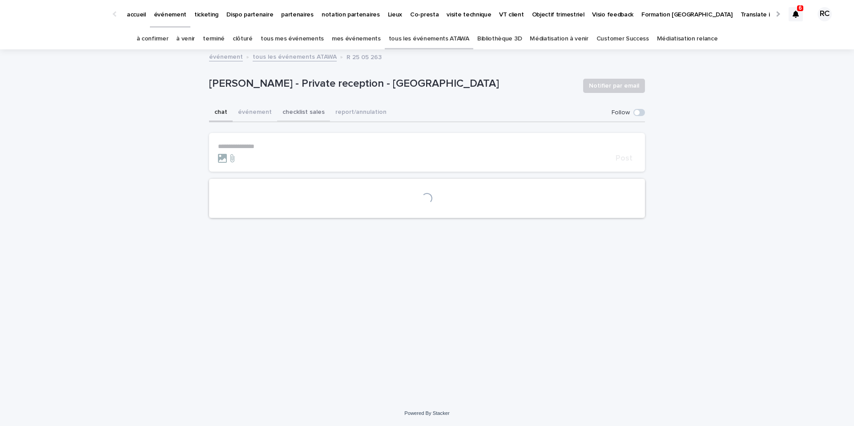
click at [307, 116] on button "checklist sales" at bounding box center [303, 113] width 53 height 19
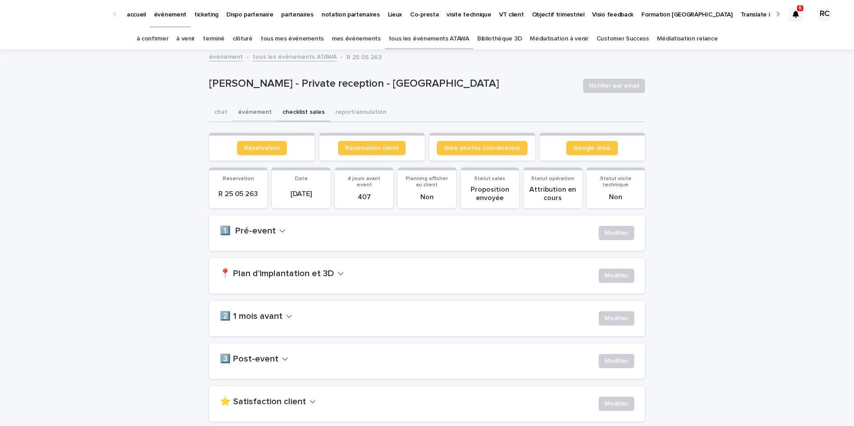
click at [255, 113] on button "événement" at bounding box center [255, 113] width 44 height 19
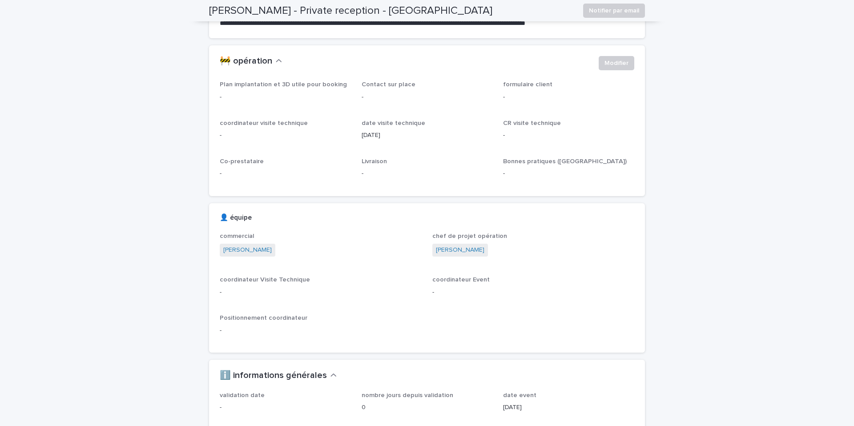
scroll to position [177, 0]
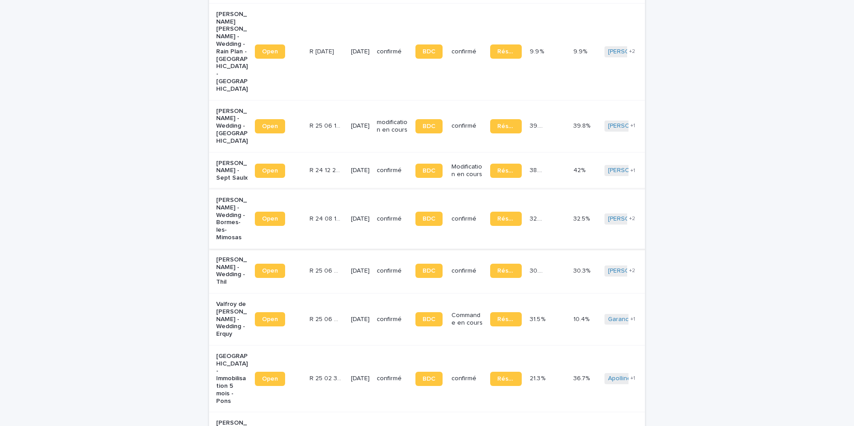
scroll to position [1353, 0]
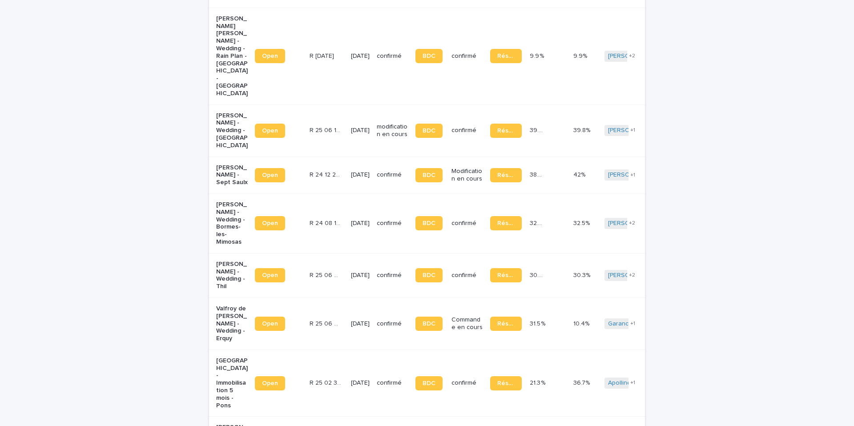
click at [320, 270] on p "R 25 06 3707" at bounding box center [325, 274] width 33 height 9
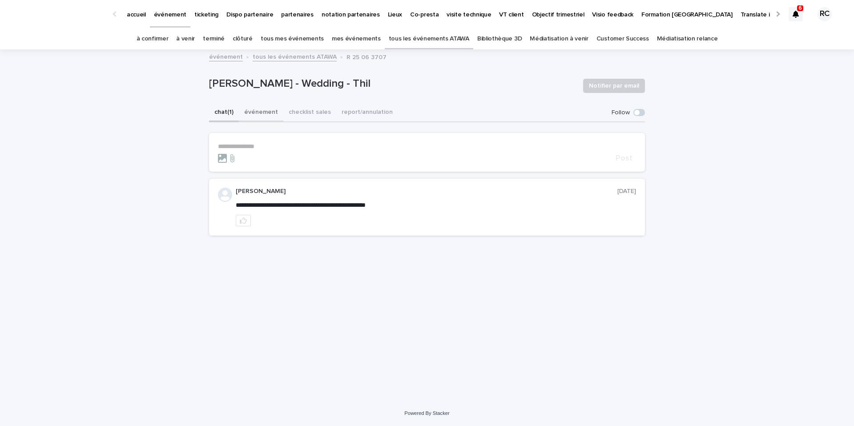
click at [268, 112] on button "événement" at bounding box center [261, 113] width 44 height 19
